Goal: Information Seeking & Learning: Learn about a topic

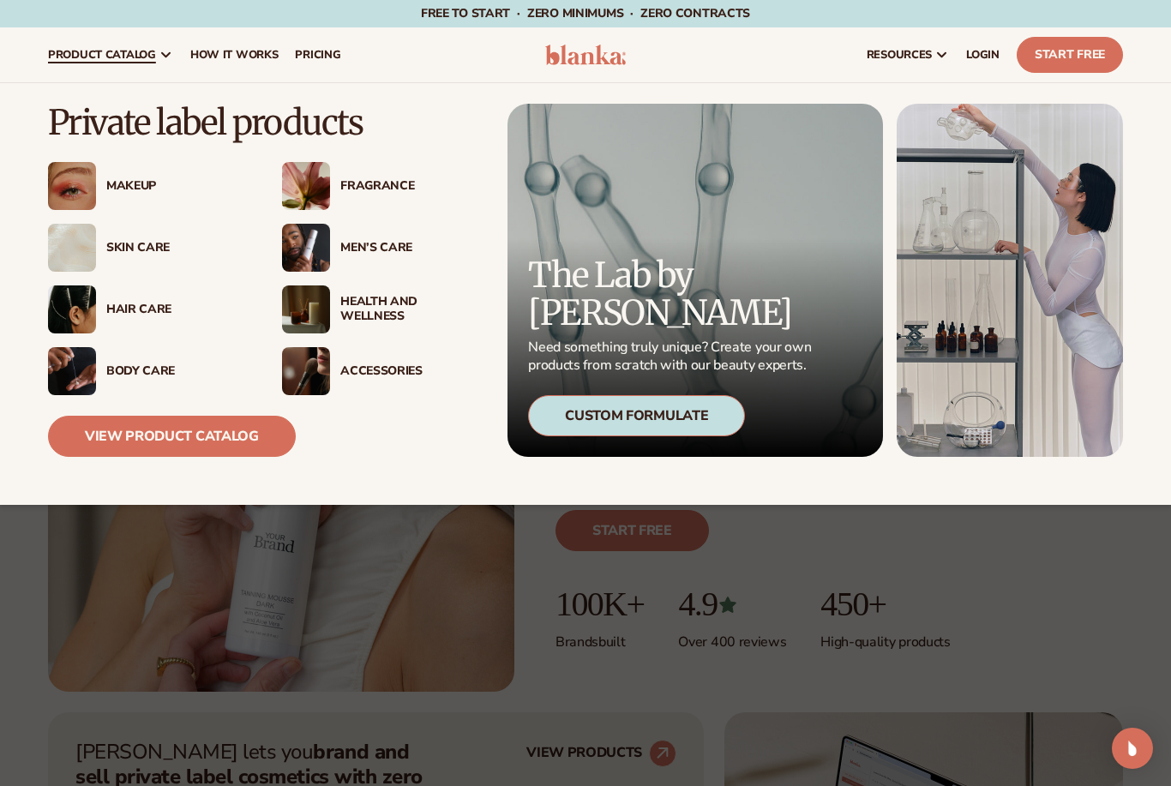
click at [209, 434] on link "View Product Catalog" at bounding box center [172, 436] width 248 height 41
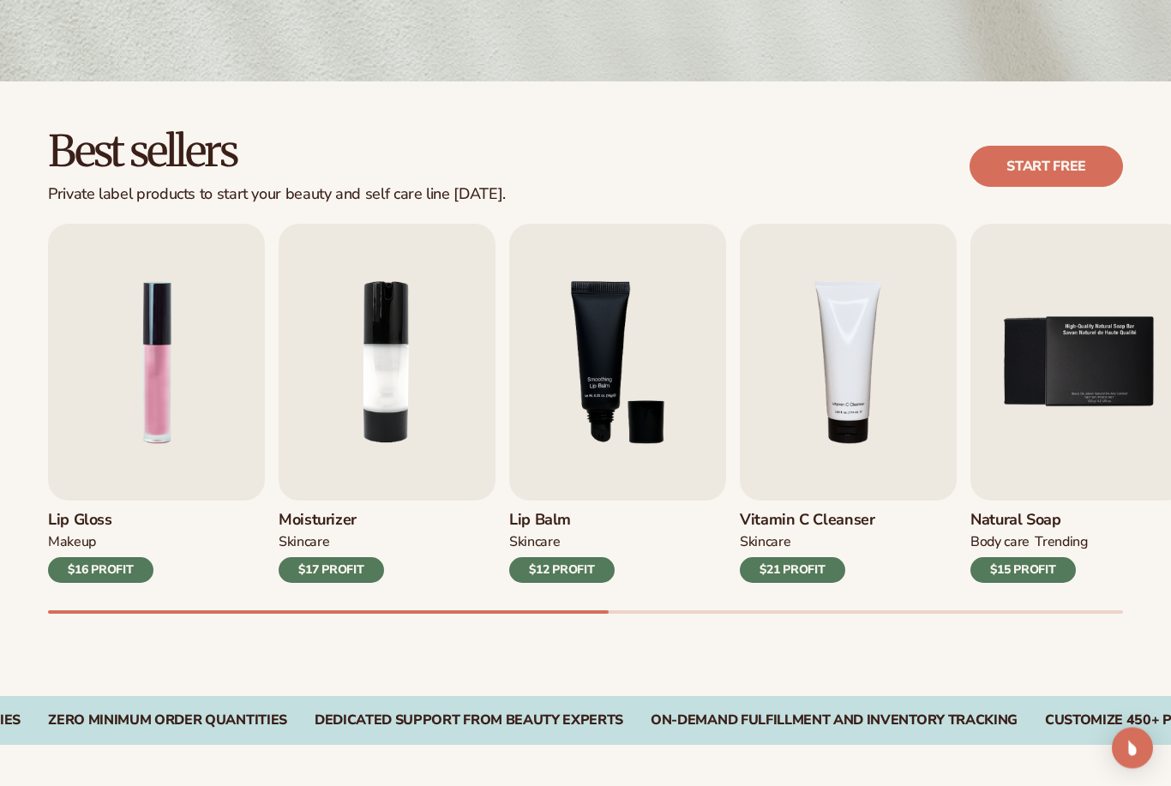
scroll to position [400, 0]
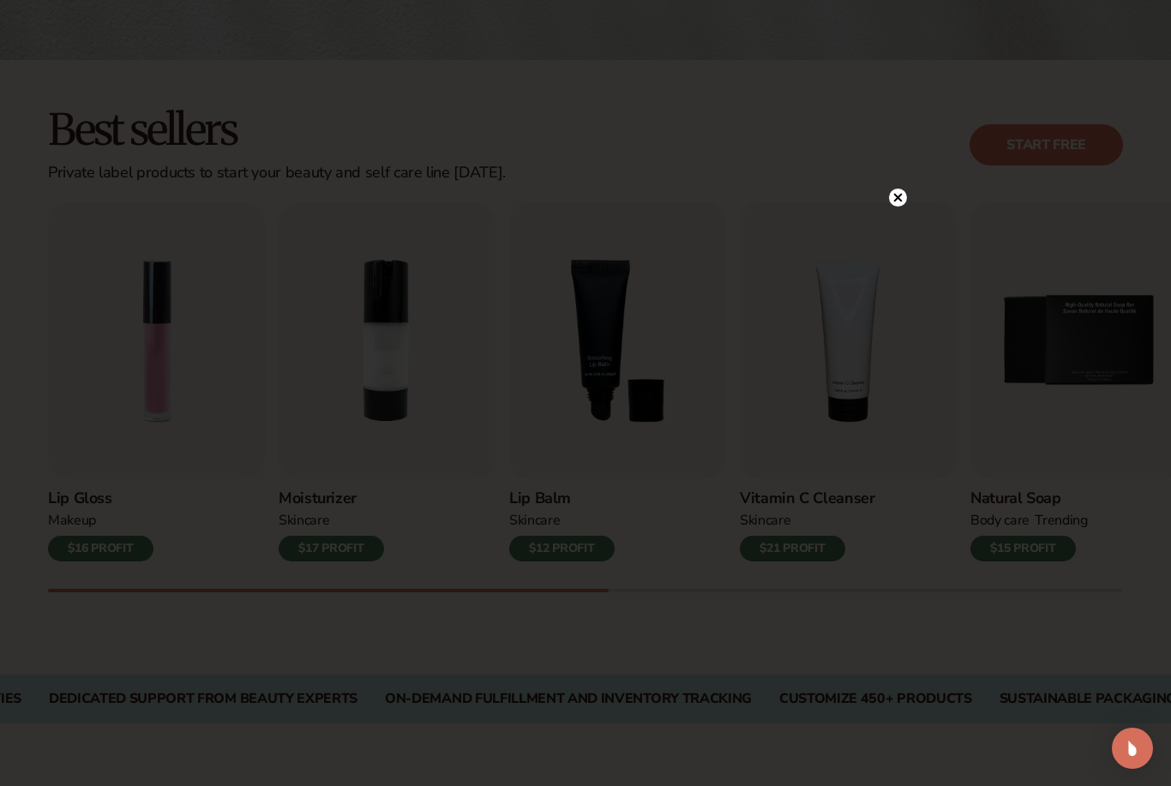
click at [899, 207] on circle at bounding box center [898, 198] width 18 height 18
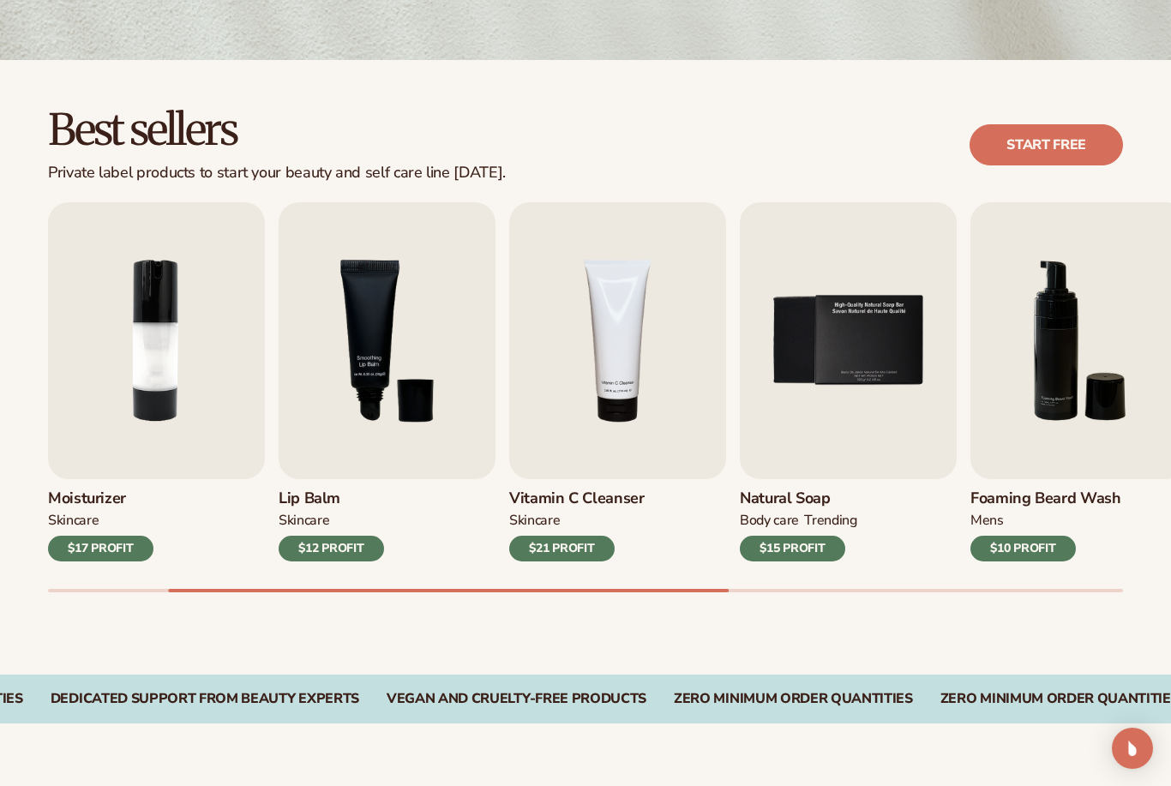
click at [129, 550] on div "$17 PROFIT" at bounding box center [100, 549] width 105 height 26
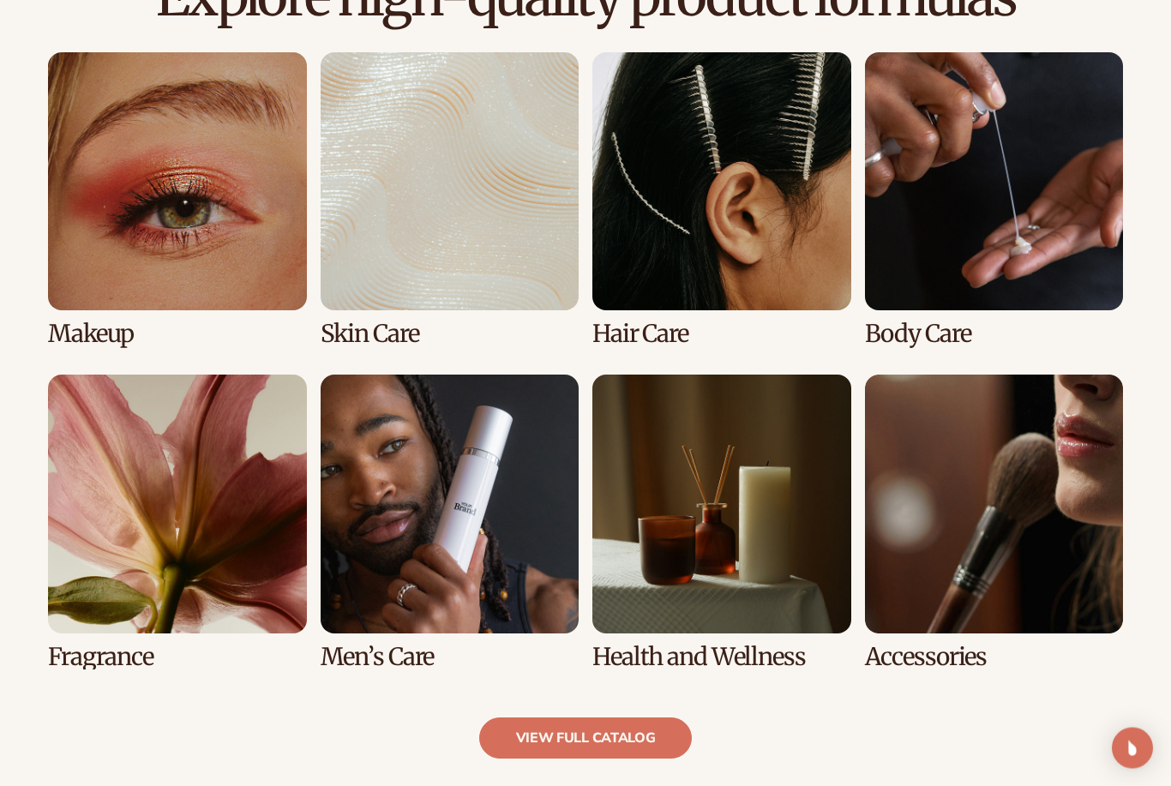
scroll to position [1225, 0]
click at [948, 205] on link "4 / 8" at bounding box center [994, 199] width 259 height 295
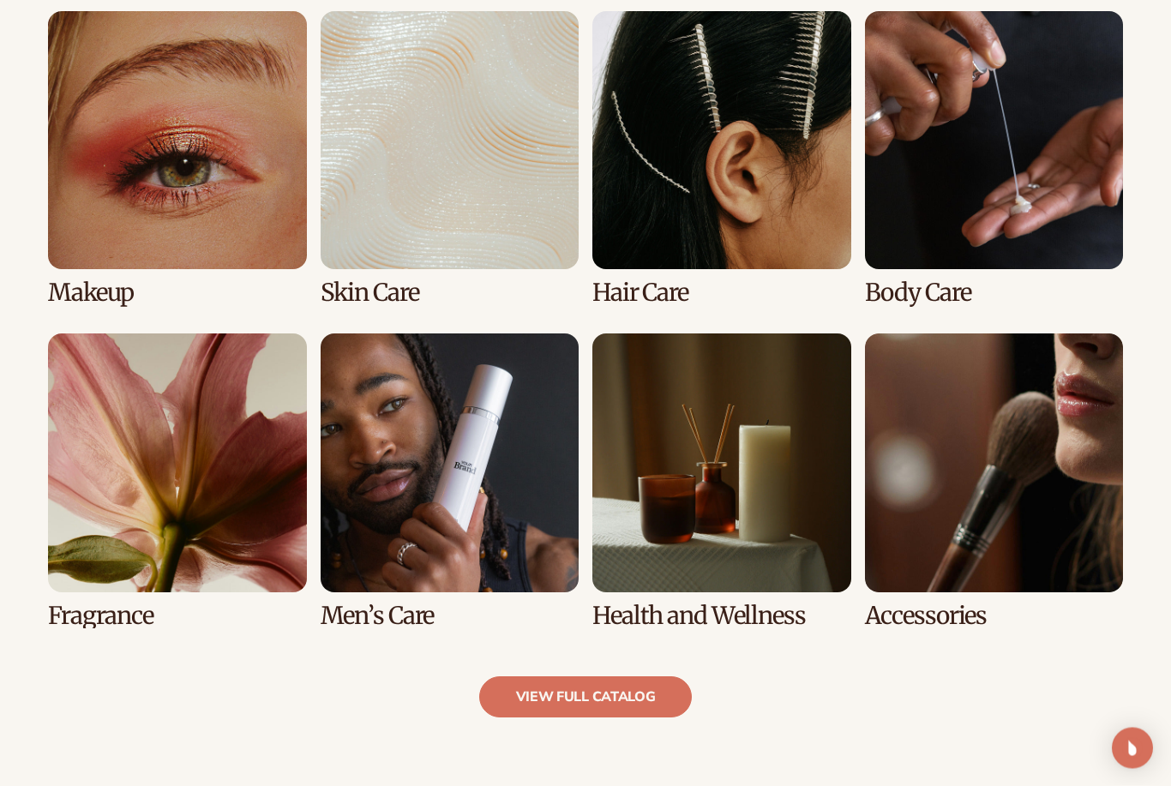
scroll to position [1264, 0]
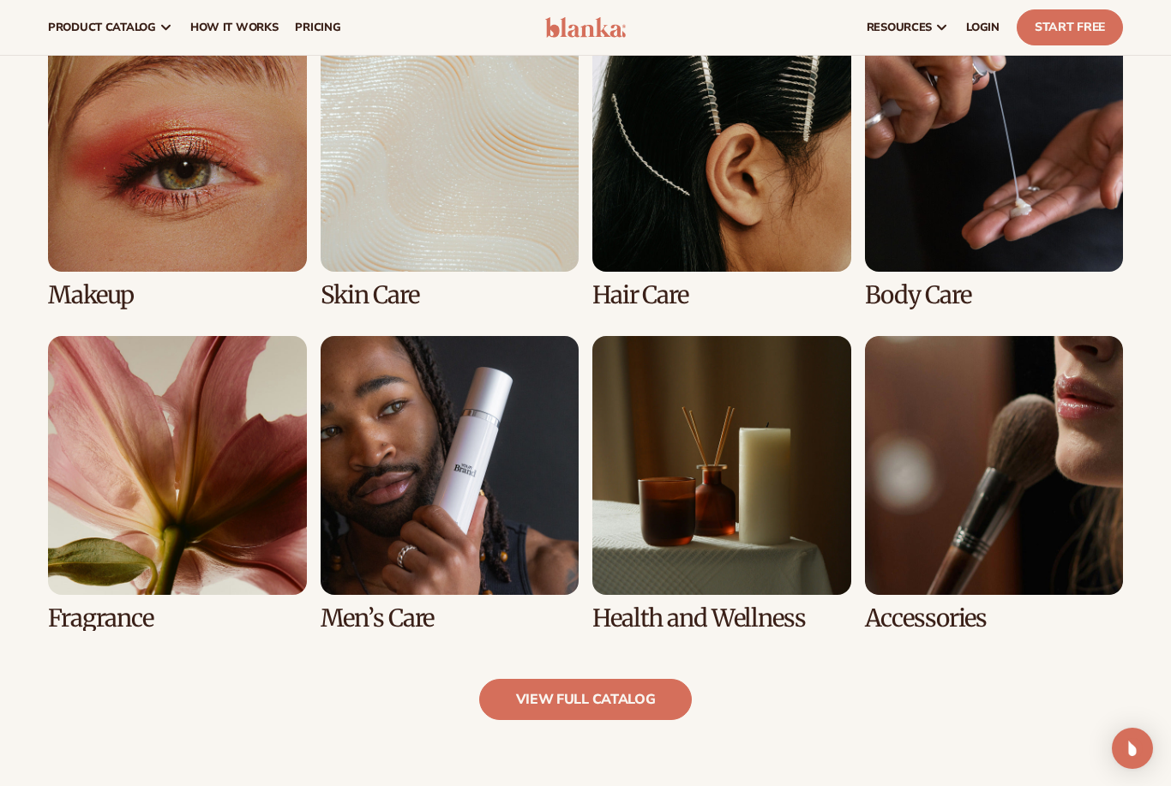
click at [437, 508] on link "6 / 8" at bounding box center [450, 483] width 259 height 295
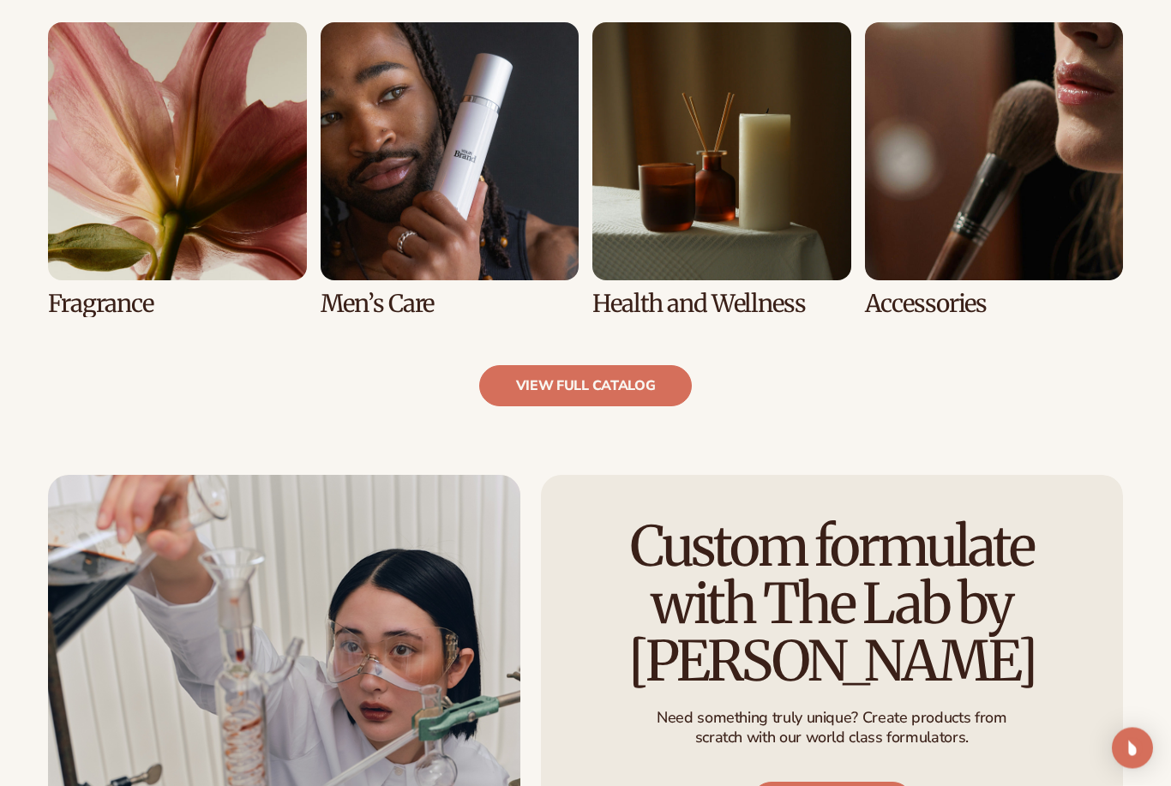
scroll to position [1603, 0]
click at [625, 398] on link "view full catalog" at bounding box center [585, 385] width 213 height 41
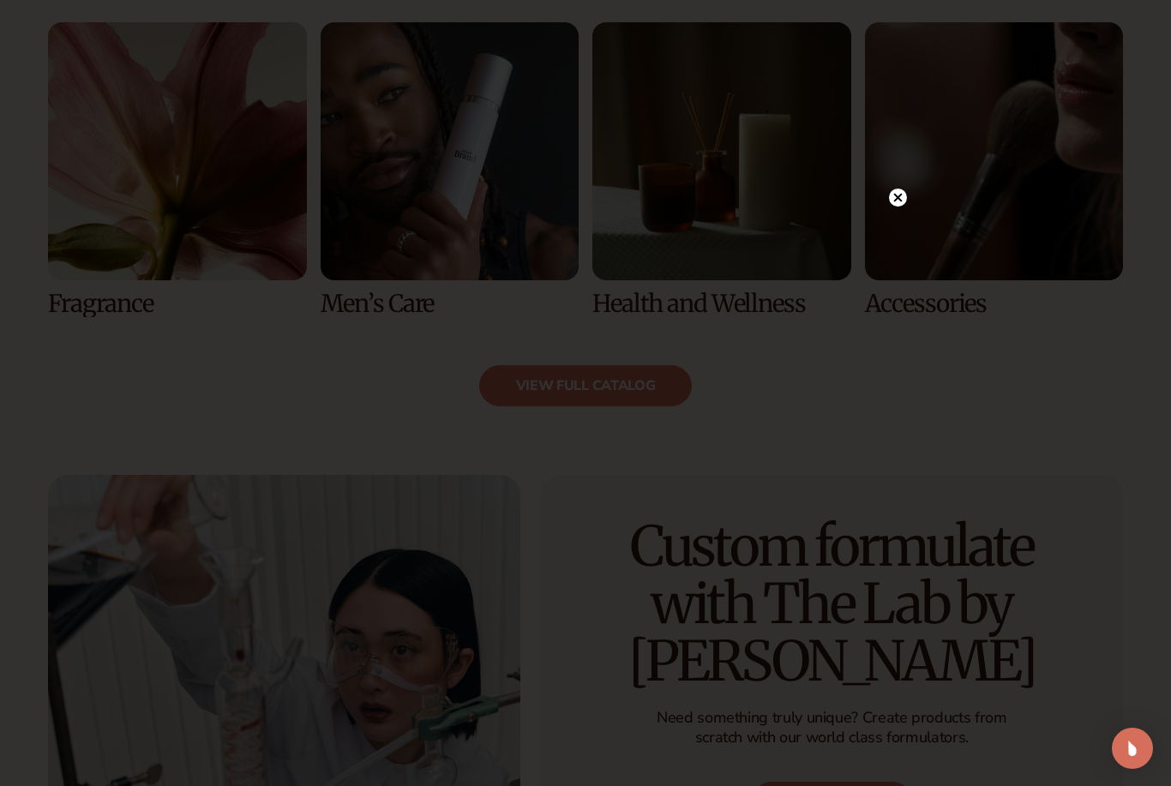
click at [916, 227] on div at bounding box center [585, 393] width 1171 height 786
click at [905, 207] on circle at bounding box center [898, 198] width 18 height 18
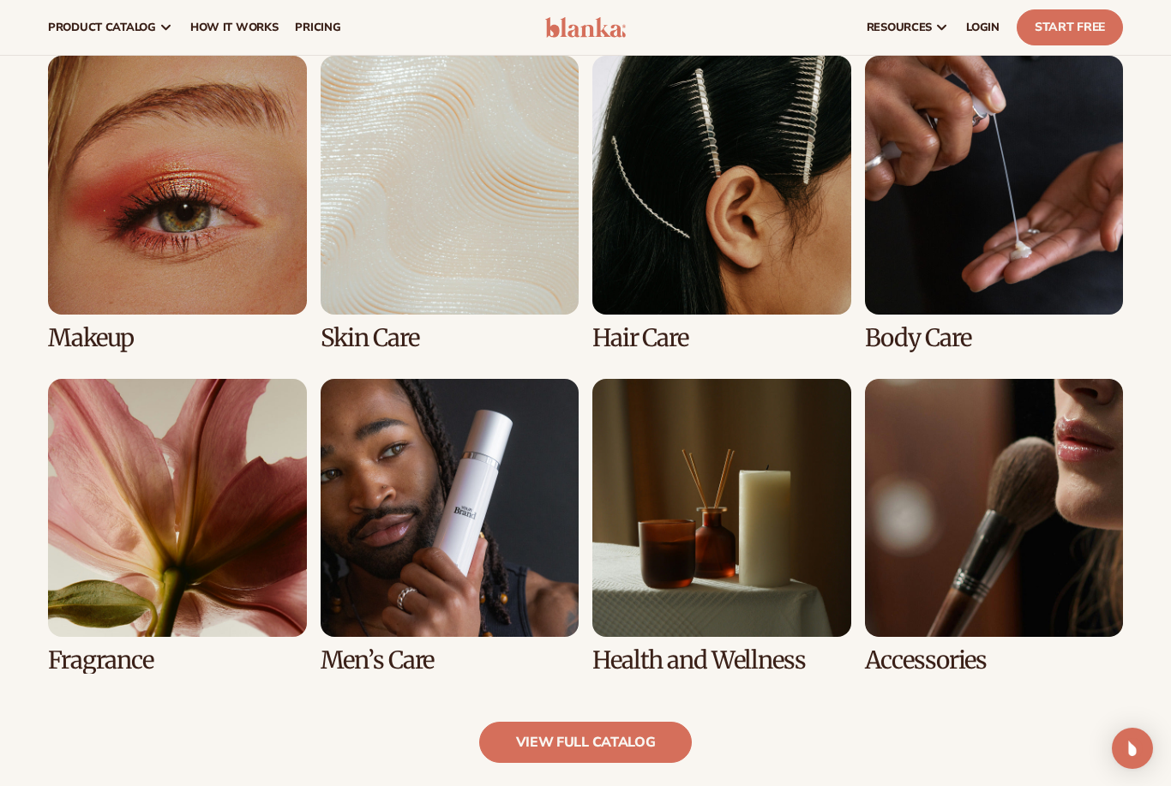
scroll to position [1187, 0]
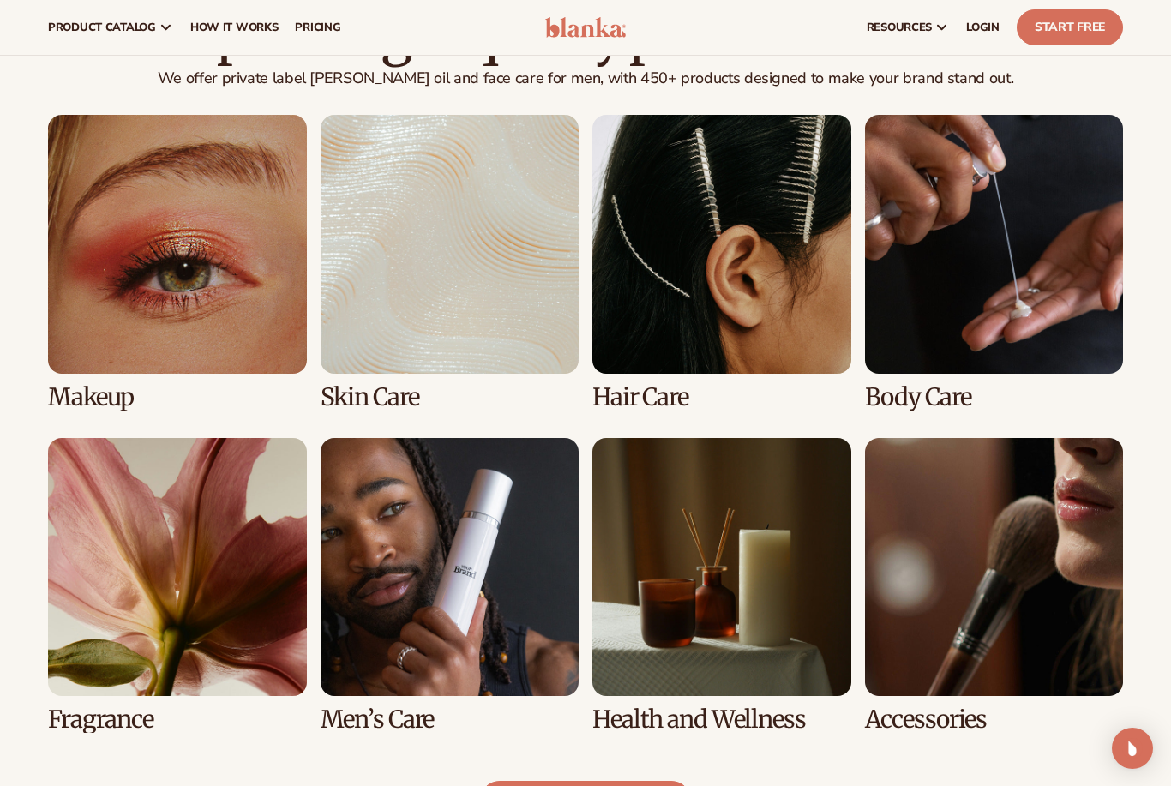
click at [177, 278] on link "1 / 8" at bounding box center [177, 262] width 259 height 295
